Goal: Communication & Community: Ask a question

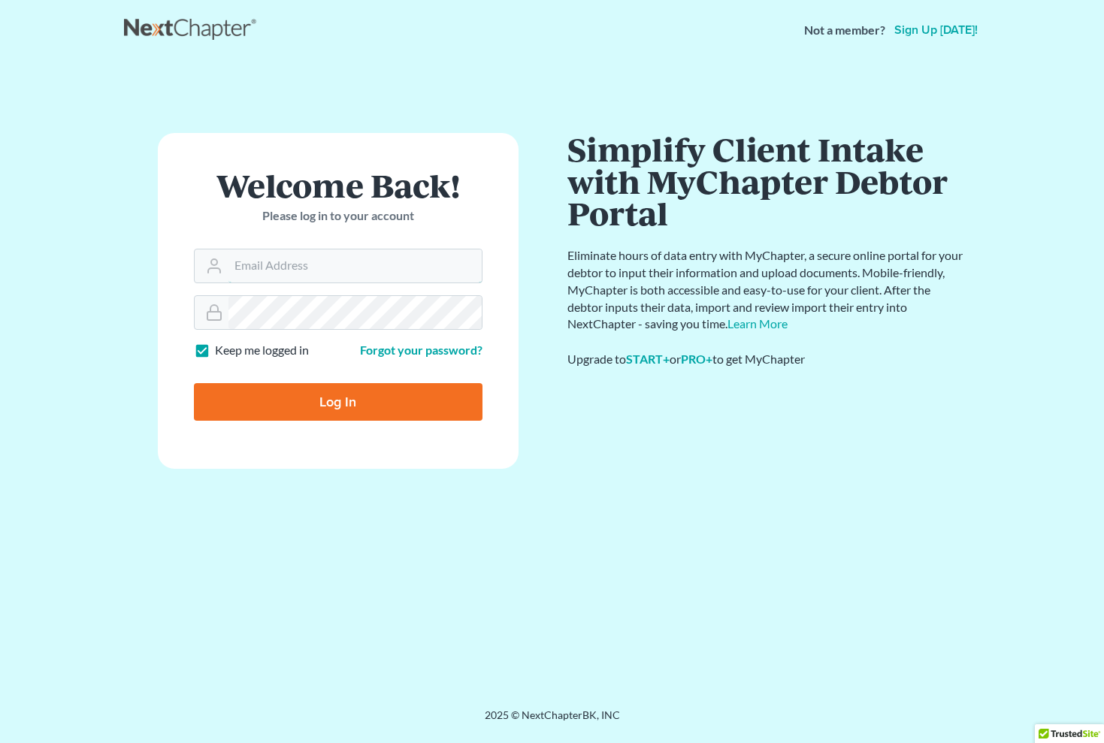
type input "[EMAIL_ADDRESS][DOMAIN_NAME]"
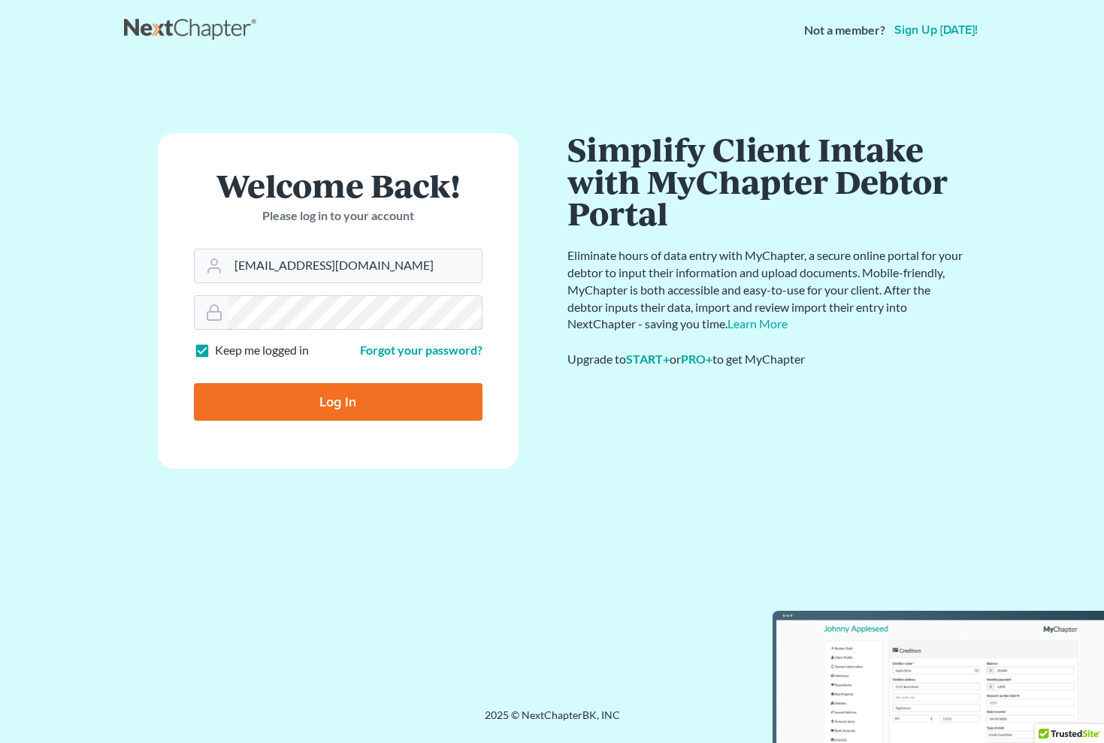
click at [337, 401] on input "Log In" at bounding box center [338, 402] width 289 height 38
type input "Thinking..."
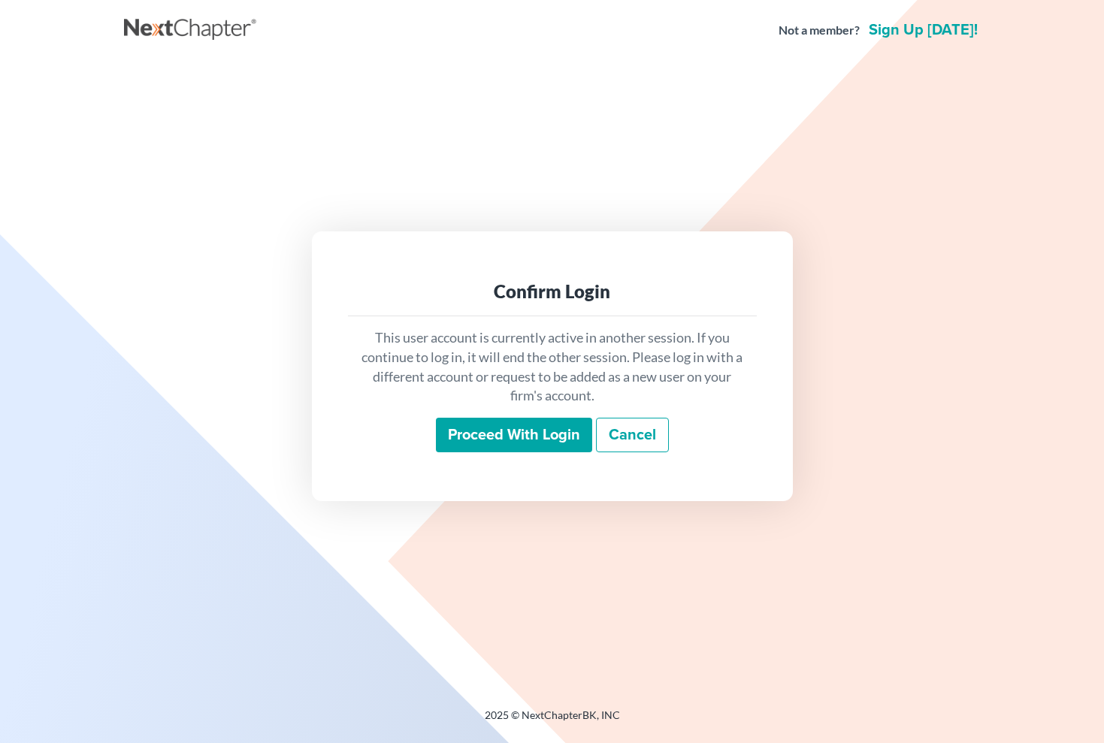
click at [486, 431] on input "Proceed with login" at bounding box center [514, 435] width 156 height 35
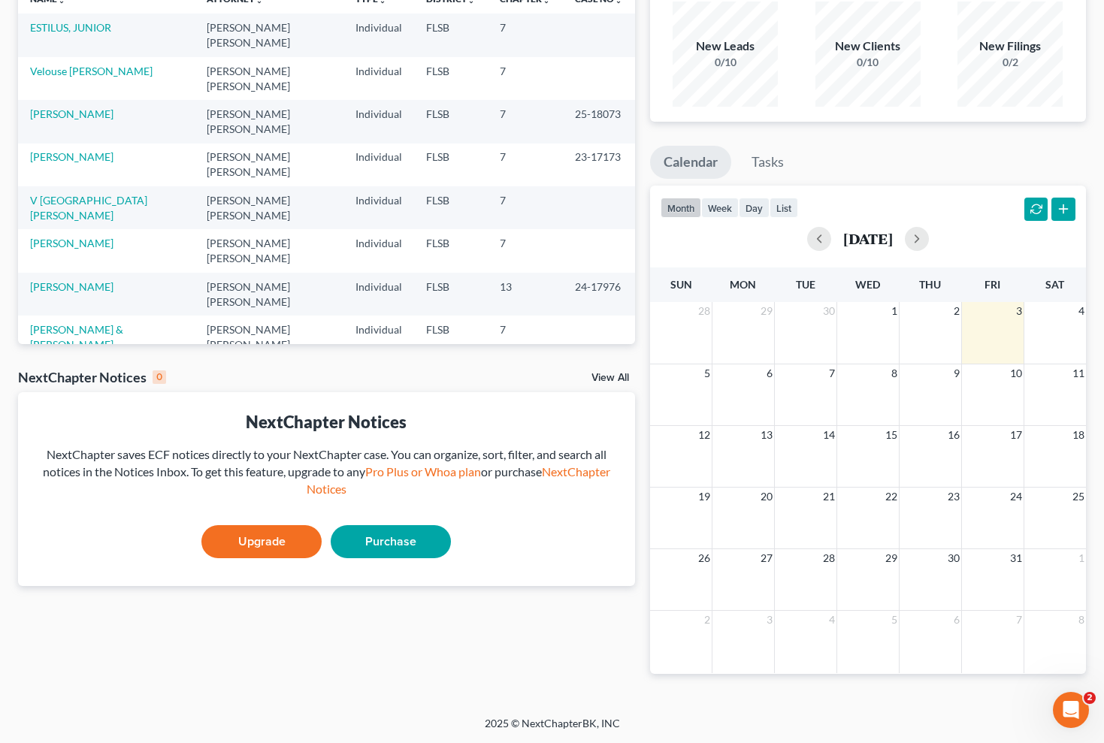
scroll to position [124, 0]
click at [1078, 699] on div "Open Intercom Messenger" at bounding box center [1069, 708] width 50 height 50
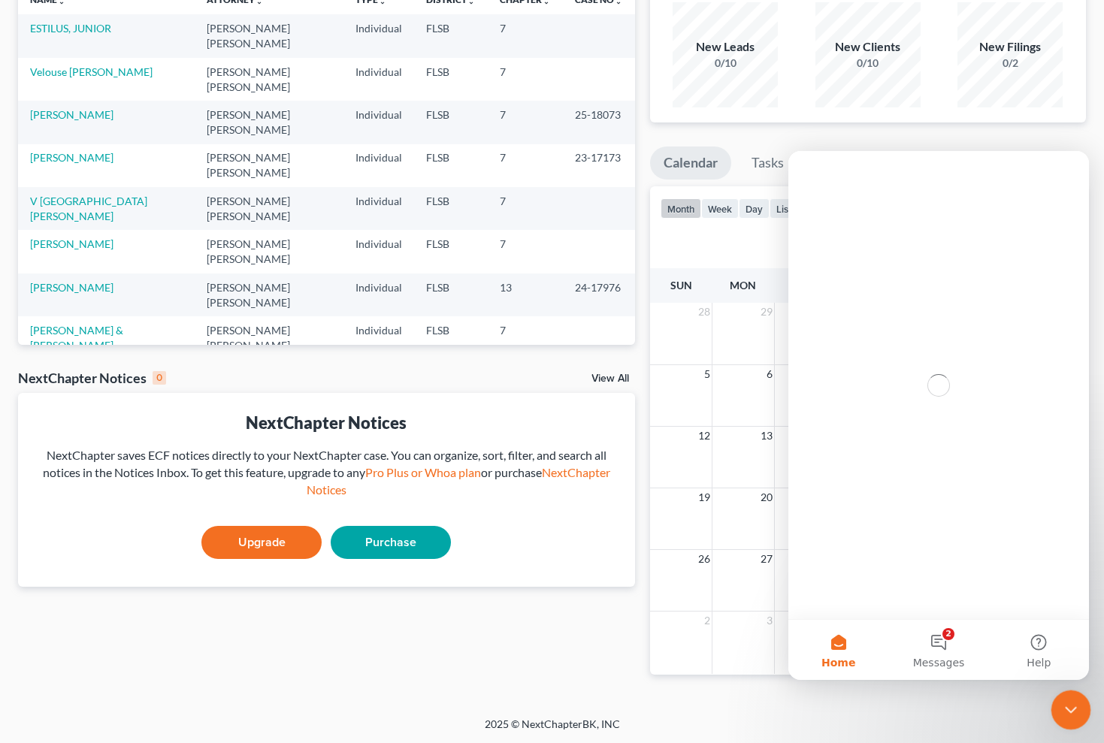
scroll to position [0, 0]
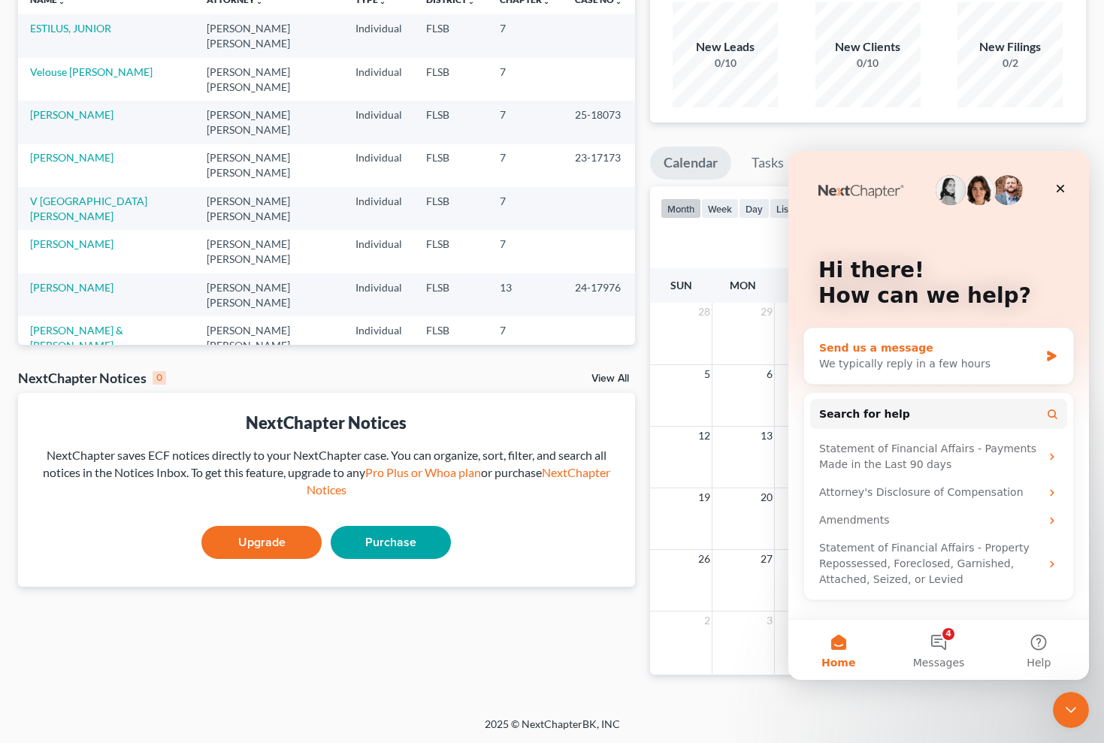
click at [876, 357] on div "We typically reply in a few hours" at bounding box center [929, 364] width 220 height 16
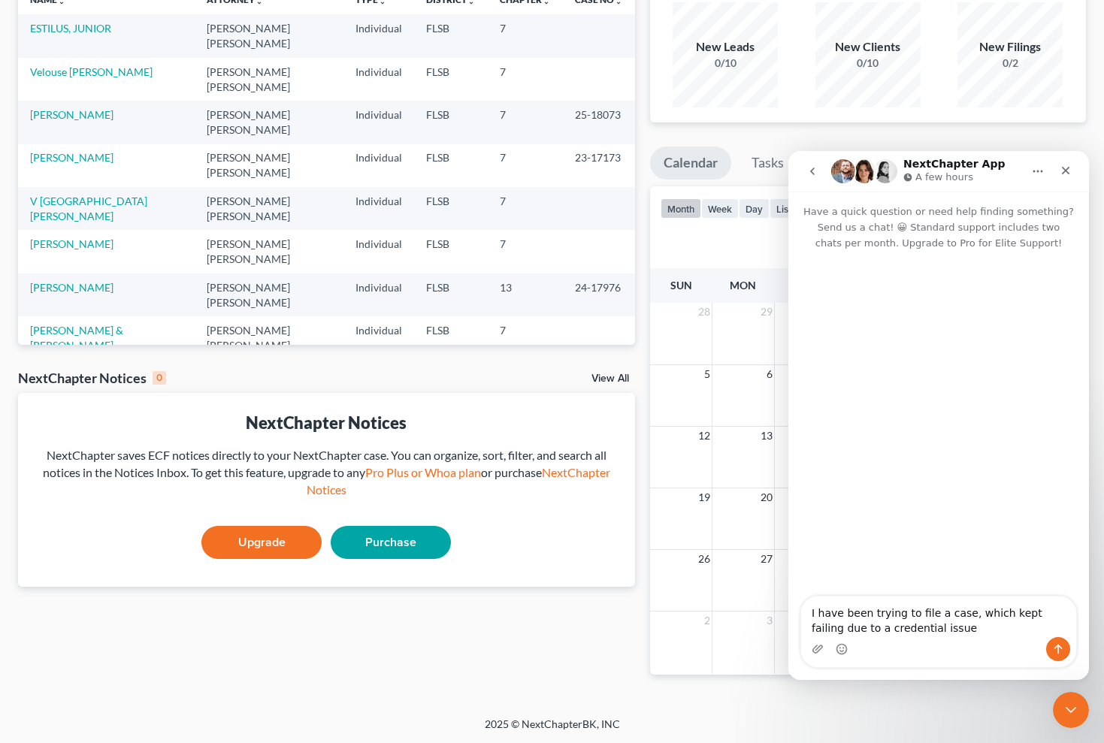
click at [950, 634] on textarea "I have been trying to file a case, which kept failing due to a credential issue" at bounding box center [938, 617] width 275 height 41
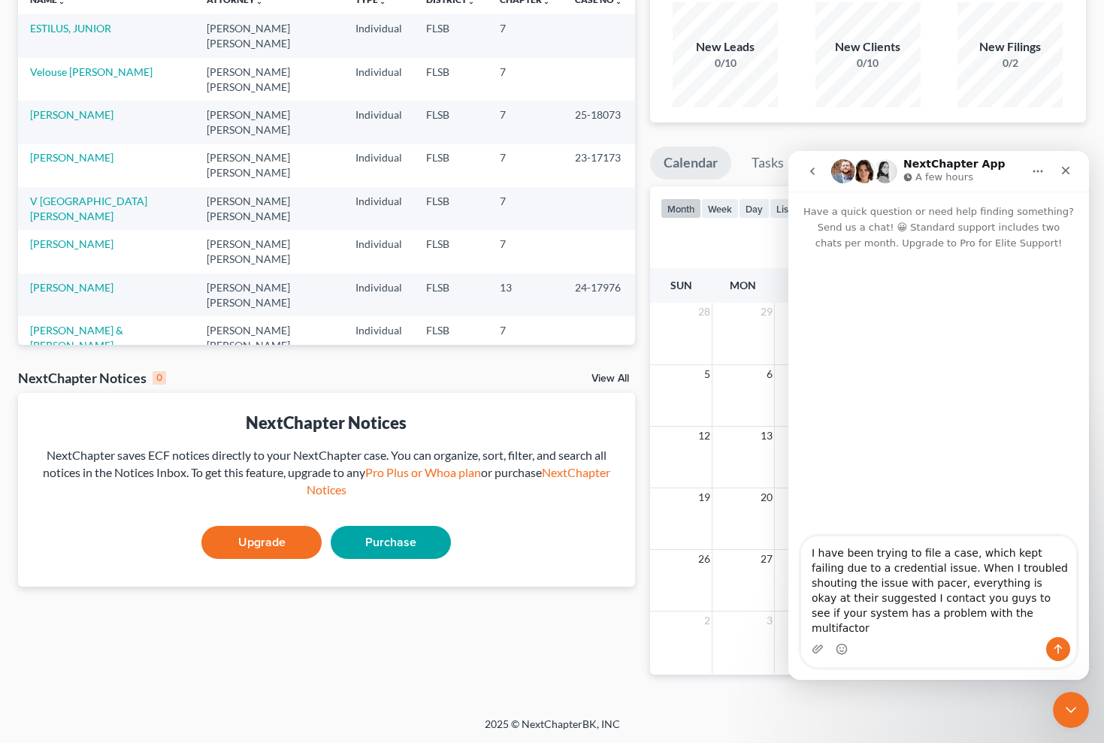
type textarea "I have been trying to file a case, which kept failing due to a credential issue…"
click at [988, 633] on textarea "I have been trying to file a case, which kept failing due to a credential issue…" at bounding box center [938, 587] width 275 height 101
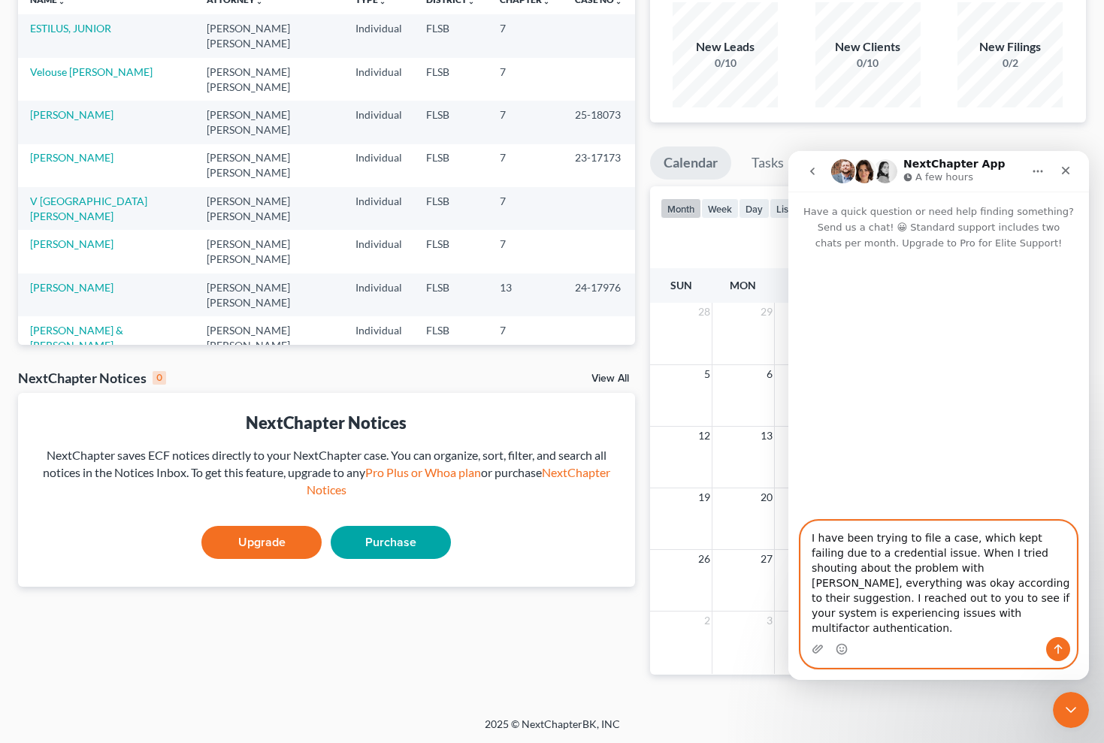
type textarea "I have been trying to file a case, which kept failing due to a credential issue…"
click at [1060, 646] on icon "Send a message…" at bounding box center [1058, 649] width 12 height 12
